Goal: Task Accomplishment & Management: Complete application form

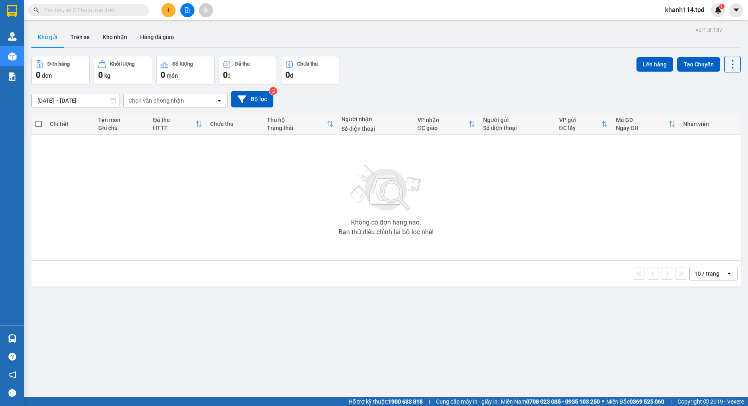
click at [90, 6] on input "text" at bounding box center [91, 10] width 95 height 9
click at [169, 13] on button at bounding box center [169, 10] width 14 height 14
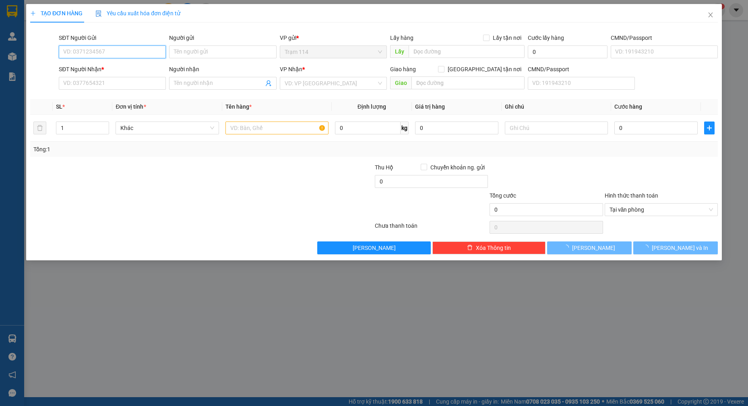
click at [119, 52] on input "SĐT Người Gửi" at bounding box center [112, 52] width 107 height 13
type input "0368637294"
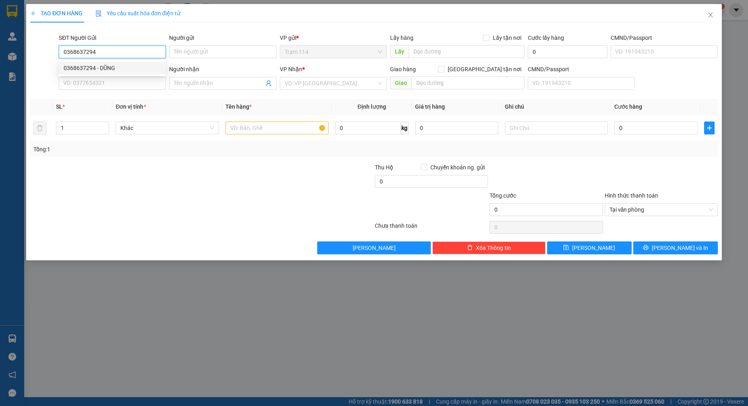
click at [122, 54] on input "0368637294" at bounding box center [112, 52] width 107 height 13
click at [104, 74] on div "0368637294 - DŨNG" at bounding box center [112, 68] width 107 height 13
type input "DŨNG"
type input "0364672536"
type input "THÚY"
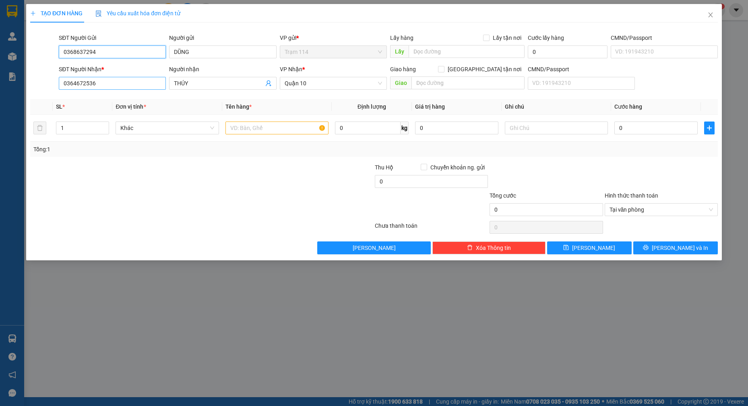
type input "0368637294"
click at [124, 84] on input "0364672536" at bounding box center [112, 83] width 107 height 13
click at [124, 84] on input "0986" at bounding box center [112, 83] width 107 height 13
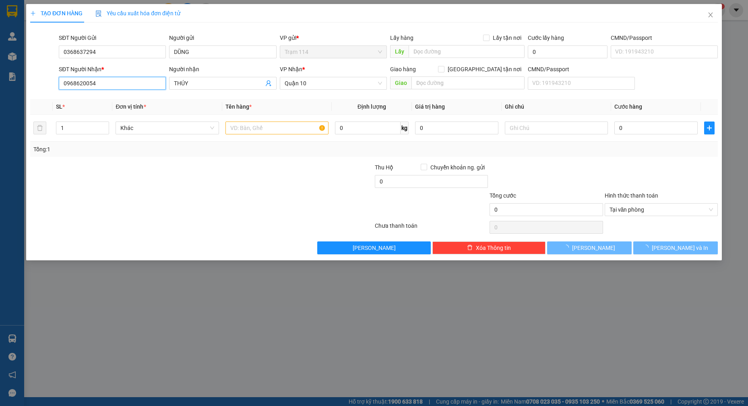
click at [85, 84] on input "0968620054" at bounding box center [112, 83] width 107 height 13
type input "0968620054"
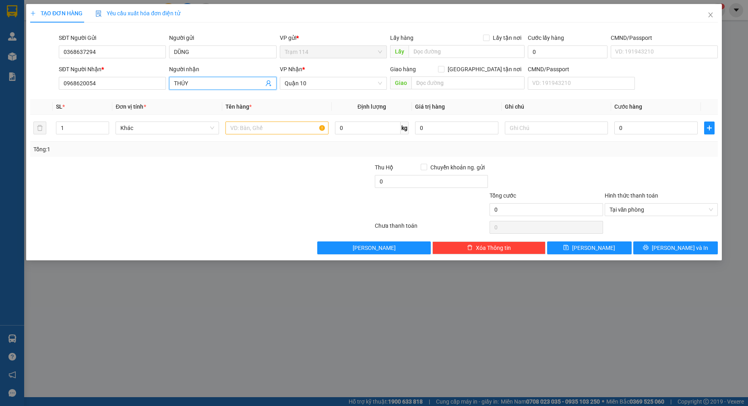
click at [206, 83] on input "THÚY" at bounding box center [218, 83] width 89 height 9
type input "d"
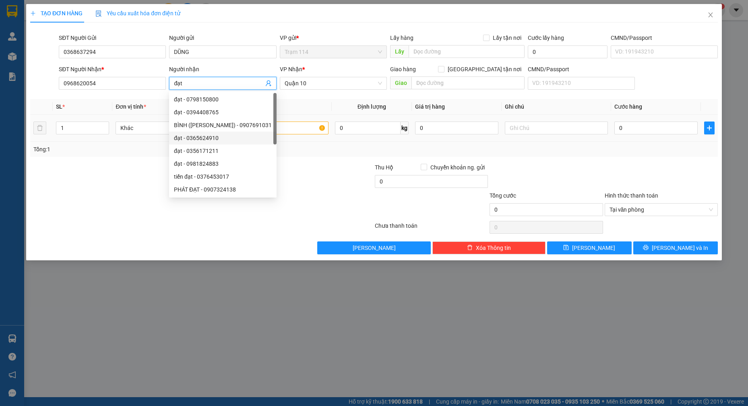
type input "đạt"
click at [307, 131] on input "text" at bounding box center [278, 128] width 104 height 13
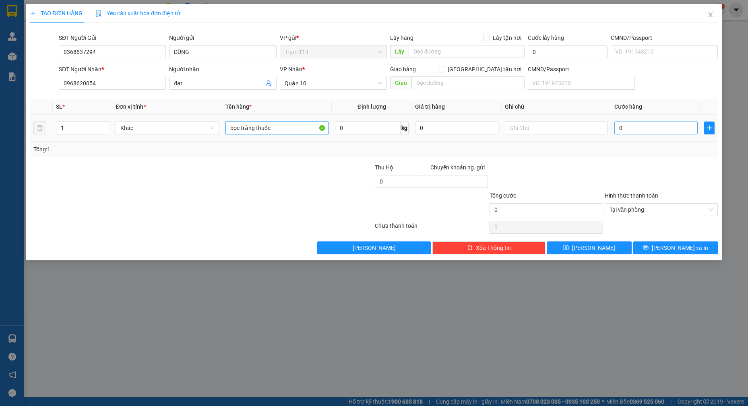
type input "bọc trắng thuốc"
click at [644, 128] on input "0" at bounding box center [656, 128] width 83 height 13
type input "4"
type input "40"
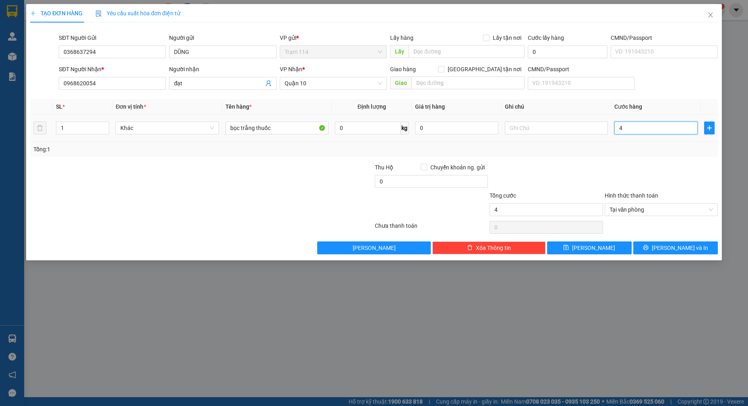
type input "40"
type input "40.000"
click at [657, 251] on button "Lưu và In" at bounding box center [676, 248] width 85 height 13
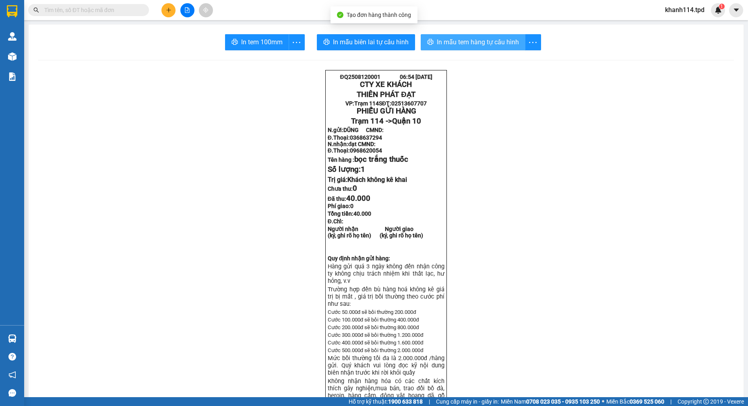
click at [501, 39] on span "In mẫu tem hàng tự cấu hình" at bounding box center [478, 42] width 82 height 10
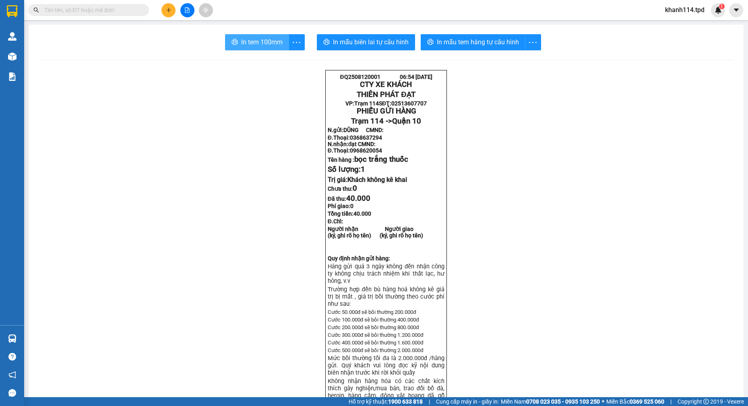
click at [267, 37] on span "In tem 100mm" at bounding box center [261, 42] width 41 height 10
